Goal: Check status: Check status

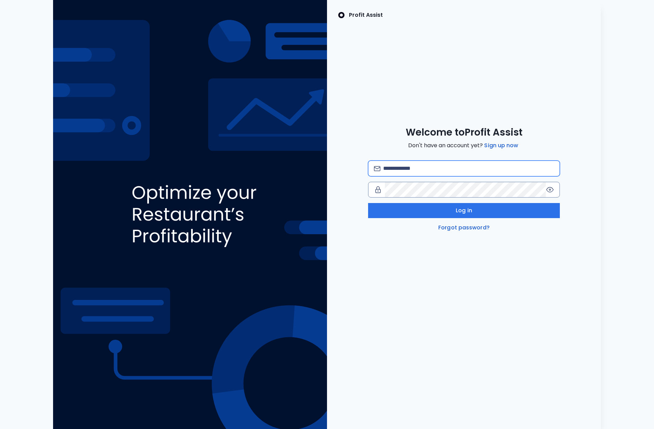
click at [403, 171] on input "email" at bounding box center [468, 168] width 171 height 15
type input "**********"
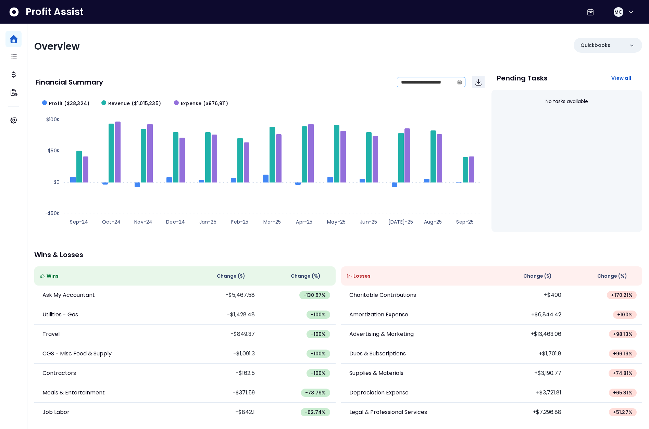
click at [456, 80] on span at bounding box center [459, 82] width 11 height 10
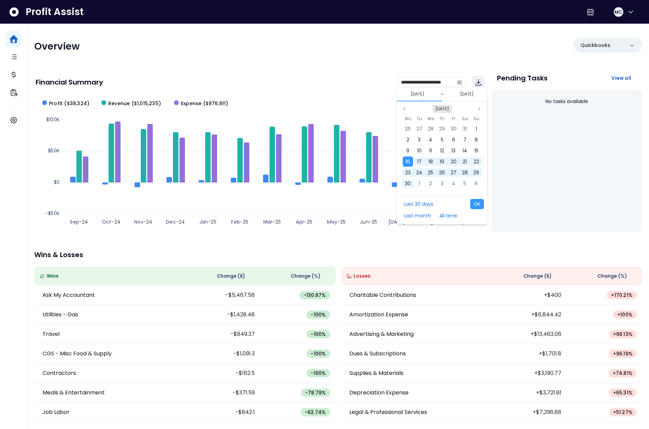
click at [444, 111] on button "[DATE]" at bounding box center [442, 109] width 19 height 8
click at [425, 159] on span "Jan" at bounding box center [422, 161] width 12 height 10
click at [430, 131] on span "1" at bounding box center [430, 128] width 1 height 7
click at [404, 113] on div "Mo Tu We Th Fr Sa Su 1 2 3 4 5 6 7 8 9 10 11 12 13 14 15 16 17 18 19 20 21 22 2…" at bounding box center [442, 152] width 90 height 79
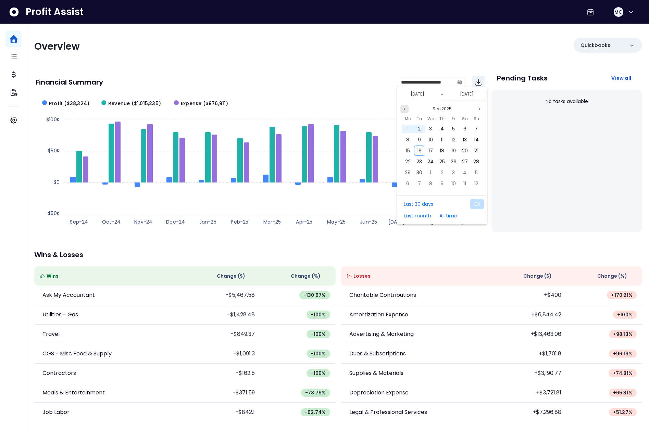
click at [406, 108] on icon "page previous" at bounding box center [405, 109] width 4 height 4
click at [474, 172] on div "31" at bounding box center [477, 173] width 10 height 10
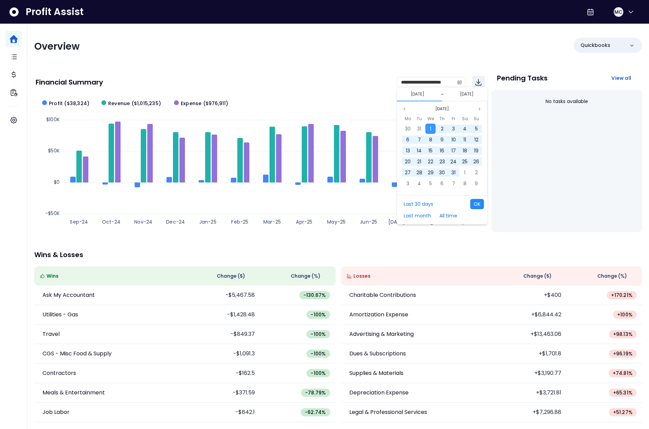
click at [479, 204] on button "OK" at bounding box center [477, 204] width 14 height 10
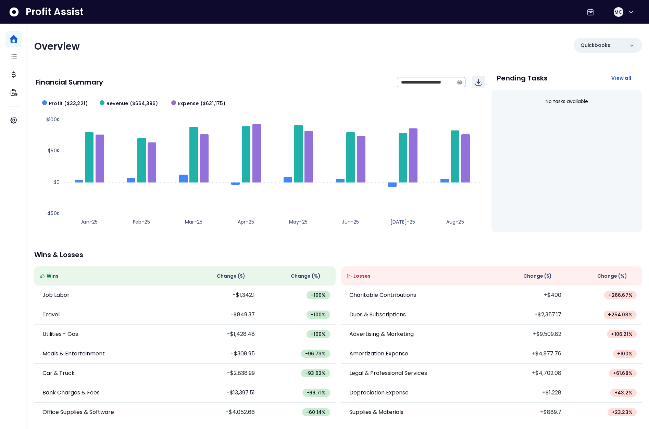
click at [457, 82] on icon "calendar" at bounding box center [459, 82] width 5 height 5
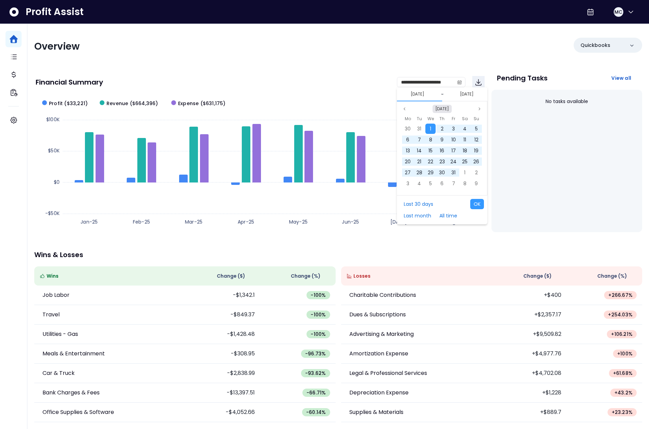
click at [440, 109] on button "[DATE]" at bounding box center [442, 109] width 19 height 8
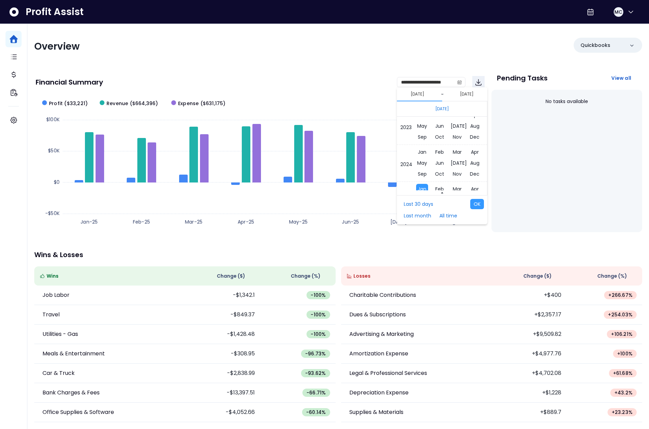
scroll to position [4561, 0]
click at [422, 149] on span "Jan" at bounding box center [422, 152] width 12 height 10
click at [414, 130] on div "2" at bounding box center [419, 128] width 11 height 11
click at [438, 109] on button "[DATE]" at bounding box center [442, 109] width 19 height 8
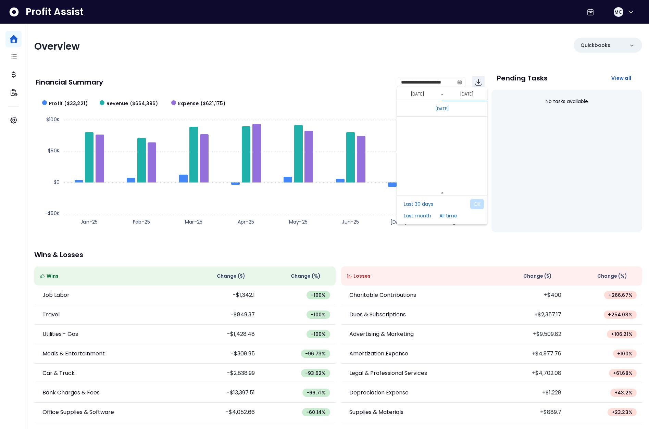
scroll to position [4626, 0]
click at [420, 124] on span "Jan" at bounding box center [422, 124] width 12 height 10
click at [430, 127] on span "1" at bounding box center [430, 128] width 1 height 7
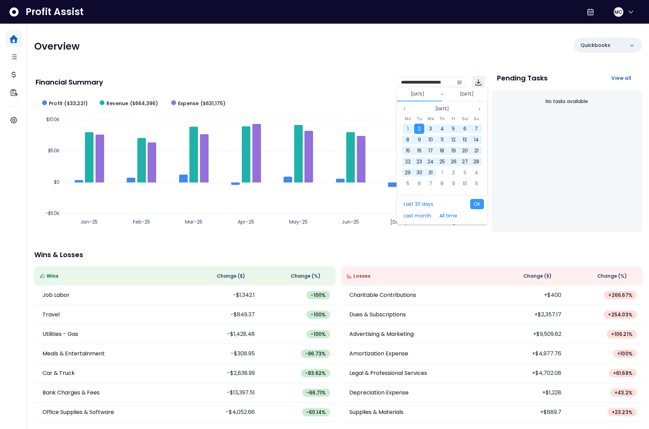
click at [411, 130] on div "1" at bounding box center [408, 129] width 10 height 10
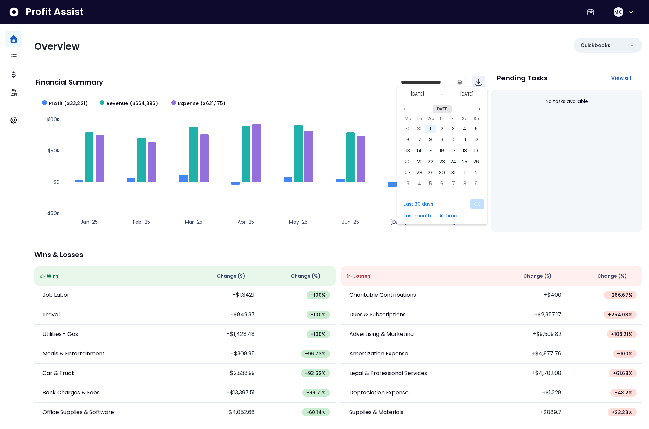
click at [441, 108] on button "[DATE]" at bounding box center [442, 109] width 19 height 8
click at [469, 143] on span "Dec" at bounding box center [475, 147] width 13 height 10
click at [419, 183] on span "31" at bounding box center [419, 183] width 4 height 7
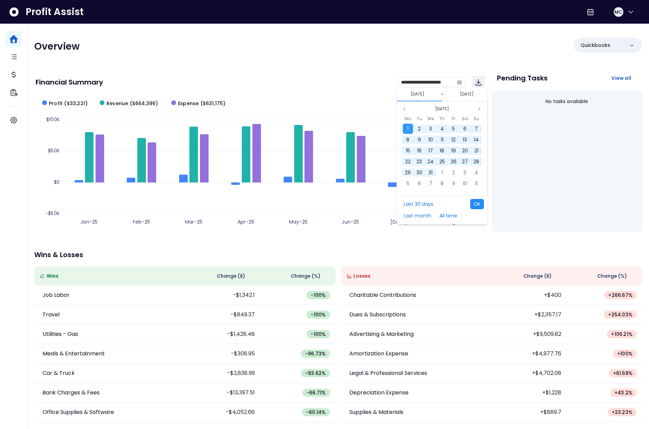
drag, startPoint x: 478, startPoint y: 204, endPoint x: 488, endPoint y: 208, distance: 10.9
click at [478, 204] on button "OK" at bounding box center [477, 204] width 14 height 10
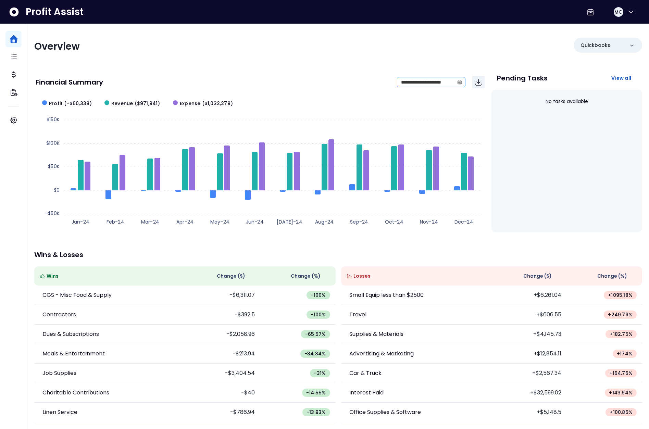
click at [459, 83] on icon "calendar" at bounding box center [460, 83] width 2 height 2
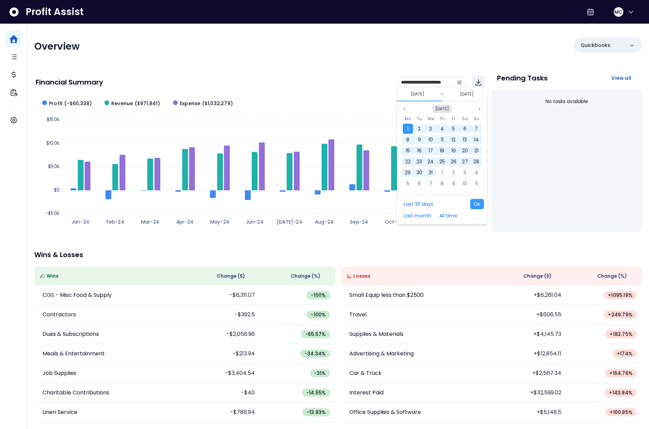
click at [447, 108] on button "[DATE]" at bounding box center [442, 109] width 19 height 8
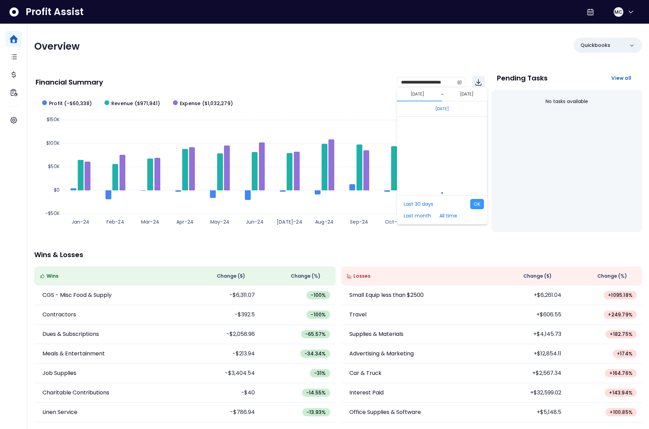
scroll to position [4589, 0]
click at [423, 160] on span "Jan" at bounding box center [422, 161] width 12 height 10
click at [430, 131] on span "1" at bounding box center [430, 128] width 1 height 7
click at [448, 110] on button "[DATE]" at bounding box center [442, 109] width 19 height 8
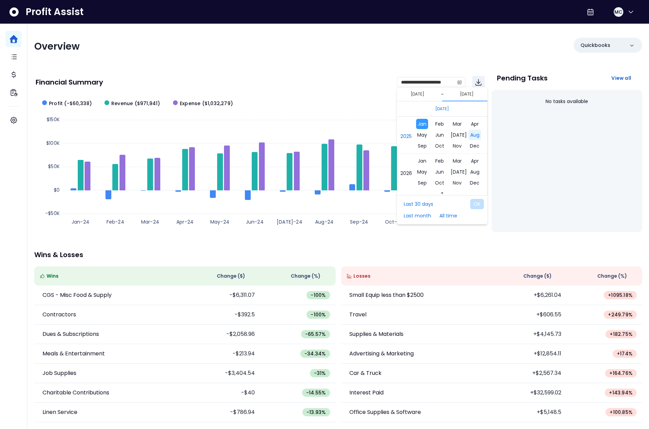
click at [469, 136] on span "Aug" at bounding box center [475, 135] width 13 height 10
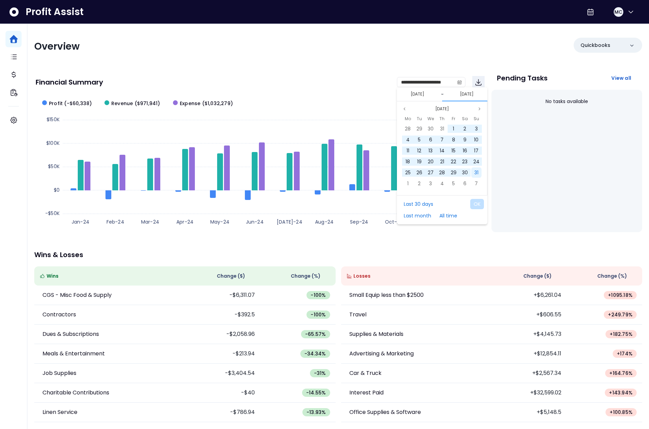
click at [475, 172] on span "31" at bounding box center [477, 172] width 4 height 7
click at [478, 200] on button "OK" at bounding box center [477, 204] width 14 height 10
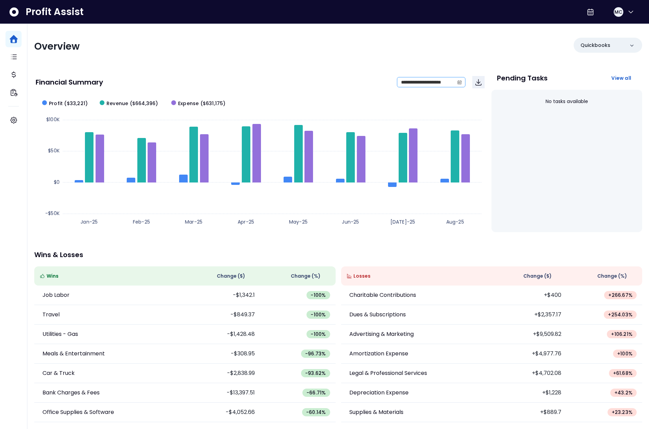
click at [464, 82] on span at bounding box center [459, 82] width 11 height 10
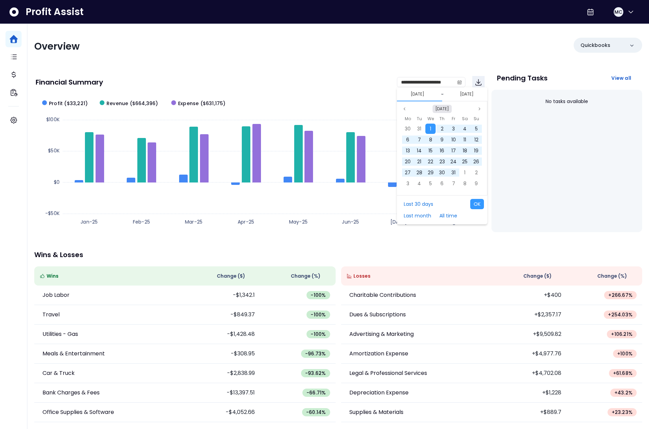
click at [444, 109] on button "[DATE]" at bounding box center [442, 109] width 19 height 8
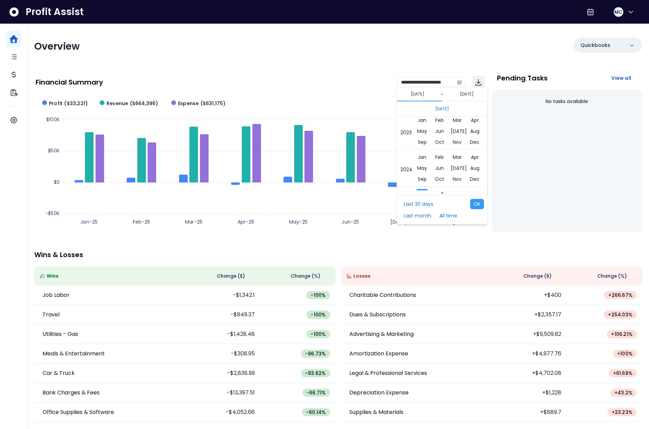
scroll to position [4552, 0]
click at [420, 128] on span "Jan" at bounding box center [422, 124] width 12 height 10
click at [476, 129] on span "1" at bounding box center [476, 128] width 1 height 7
click at [446, 108] on button "[DATE]" at bounding box center [442, 109] width 19 height 8
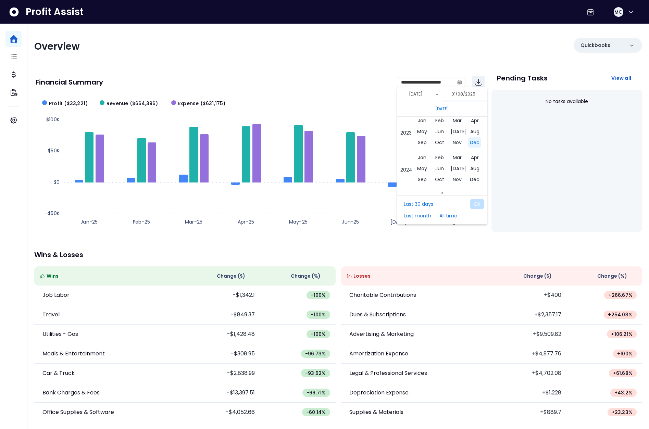
click at [469, 142] on span "Dec" at bounding box center [475, 142] width 13 height 10
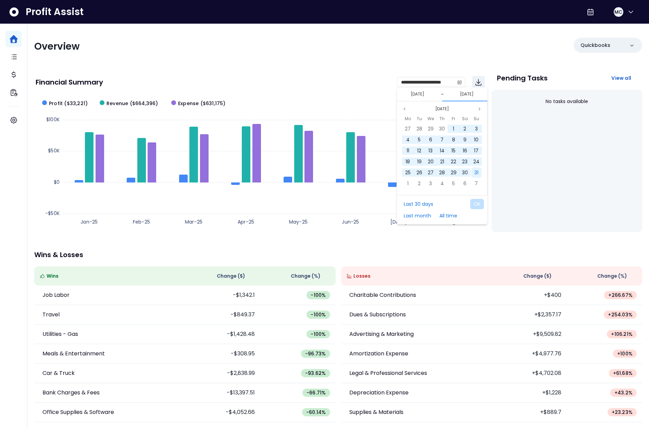
click at [476, 172] on span "31" at bounding box center [477, 172] width 4 height 7
click at [478, 202] on button "OK" at bounding box center [477, 204] width 14 height 10
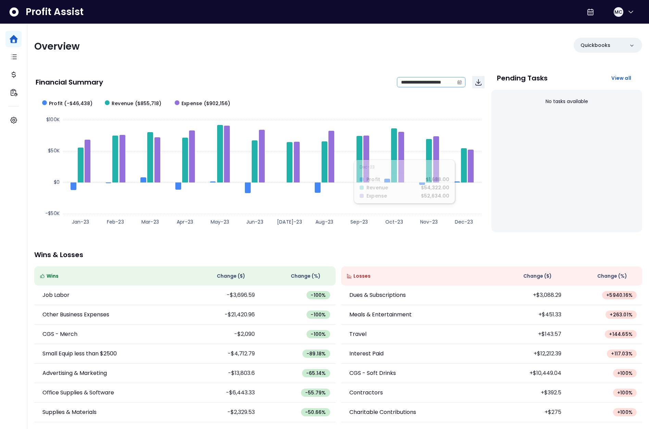
click at [462, 83] on icon "calendar" at bounding box center [459, 82] width 5 height 5
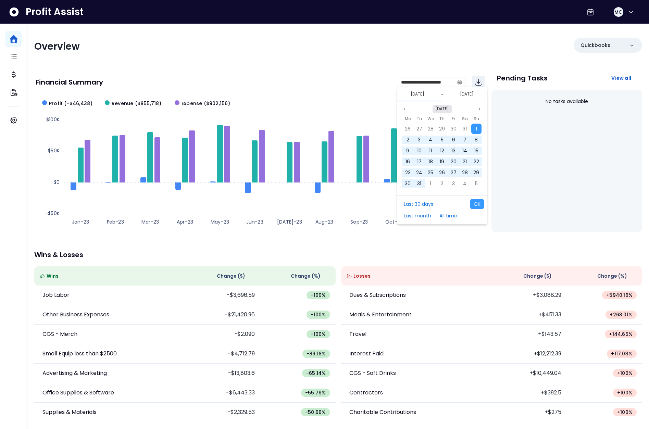
click at [448, 107] on button "[DATE]" at bounding box center [442, 109] width 19 height 8
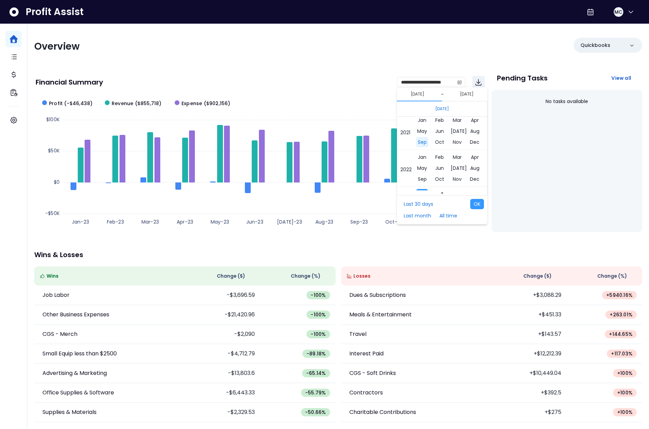
scroll to position [4481, 0]
click at [422, 155] on span "Jan" at bounding box center [422, 158] width 12 height 10
click at [464, 128] on span "1" at bounding box center [464, 128] width 1 height 7
click at [440, 127] on span "30" at bounding box center [442, 128] width 6 height 7
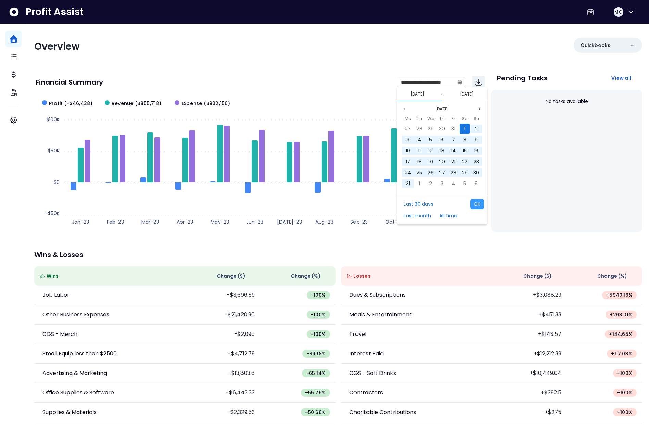
click at [463, 128] on div "1" at bounding box center [465, 129] width 10 height 10
click at [541, 253] on p "Wins & Losses" at bounding box center [338, 255] width 608 height 7
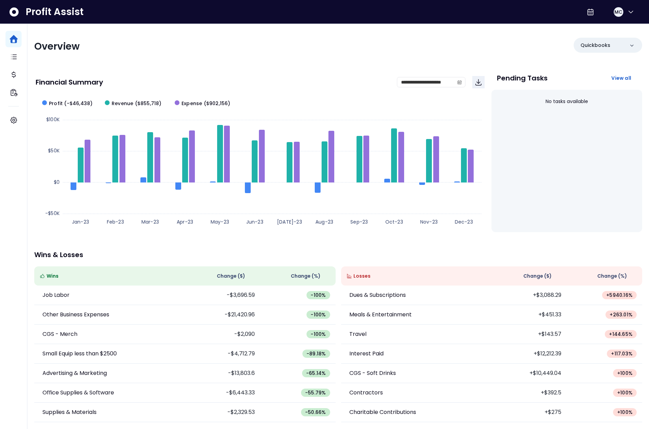
click at [530, 254] on p "Wins & Losses" at bounding box center [338, 255] width 608 height 7
click at [460, 83] on icon "calendar" at bounding box center [459, 82] width 5 height 5
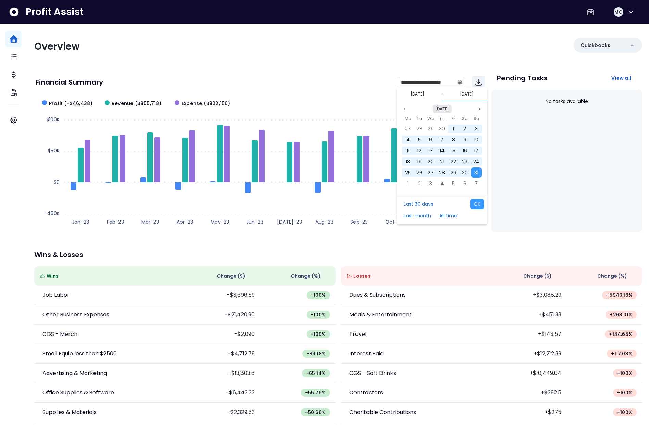
click at [443, 111] on button "[DATE]" at bounding box center [442, 109] width 19 height 8
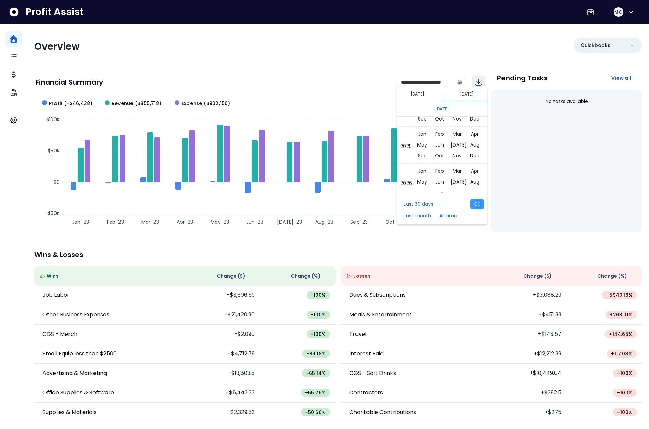
scroll to position [4615, 0]
click at [421, 136] on span "Jan" at bounding box center [422, 135] width 12 height 10
click at [431, 128] on span "1" at bounding box center [430, 128] width 1 height 7
click at [442, 109] on button "[DATE]" at bounding box center [442, 109] width 19 height 8
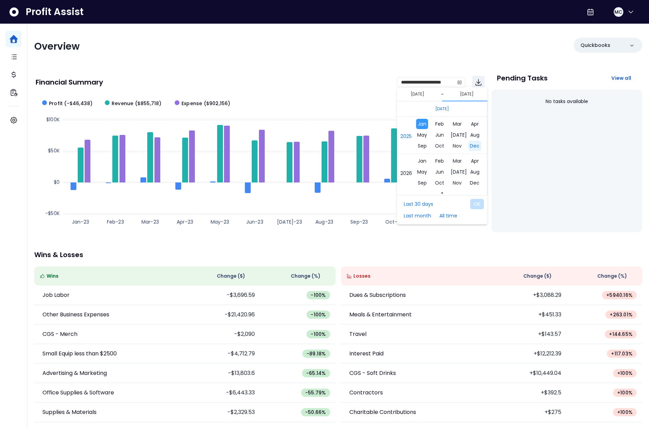
click at [469, 147] on span "Dec" at bounding box center [475, 146] width 13 height 10
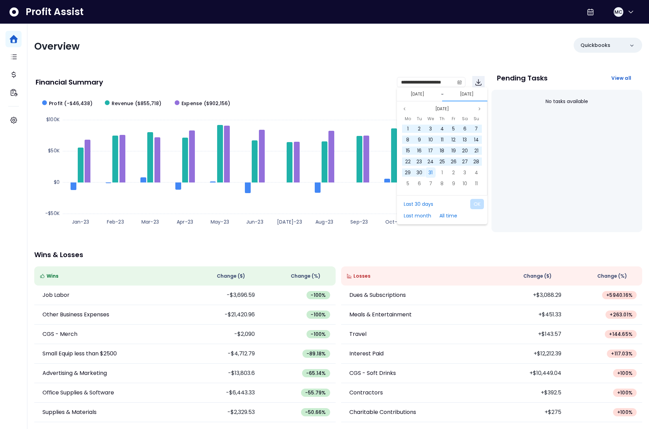
click at [429, 173] on span "31" at bounding box center [431, 172] width 4 height 7
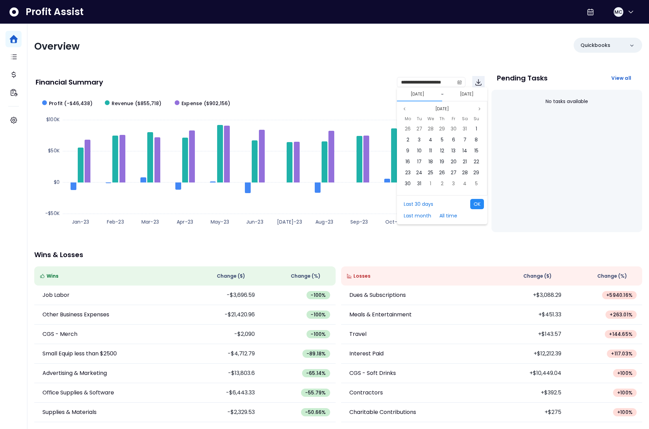
click at [473, 204] on button "OK" at bounding box center [477, 204] width 14 height 10
type input "**********"
